Goal: Task Accomplishment & Management: Manage account settings

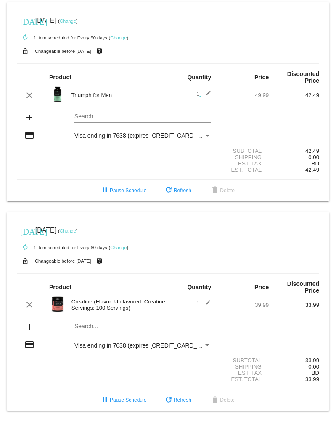
click at [76, 20] on link "Change" at bounding box center [68, 20] width 16 height 5
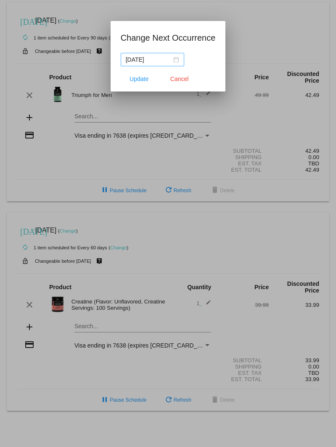
click at [168, 58] on div "[DATE]" at bounding box center [152, 59] width 53 height 9
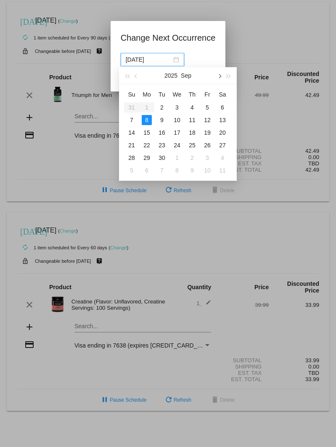
click at [222, 74] on button "button" at bounding box center [218, 75] width 9 height 17
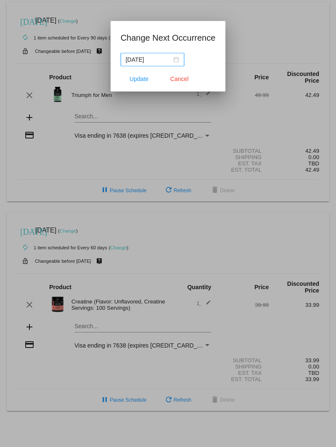
click at [153, 61] on input "[DATE]" at bounding box center [149, 59] width 46 height 9
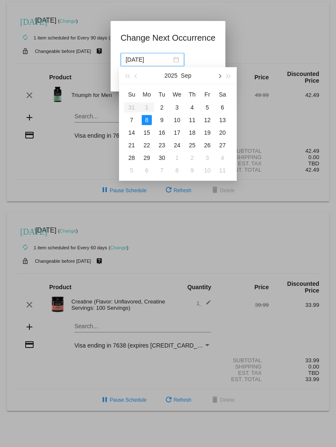
click at [219, 75] on span "button" at bounding box center [219, 76] width 4 height 4
click at [223, 104] on div "1" at bounding box center [222, 107] width 10 height 10
type input "[DATE]"
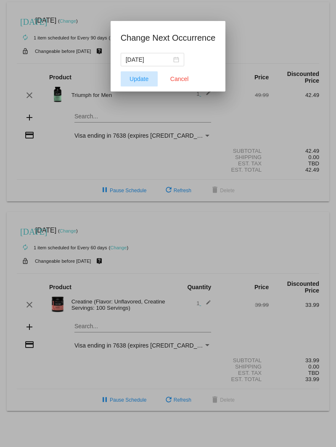
click at [133, 80] on span "Update" at bounding box center [138, 79] width 19 height 7
